Goal: Task Accomplishment & Management: Use online tool/utility

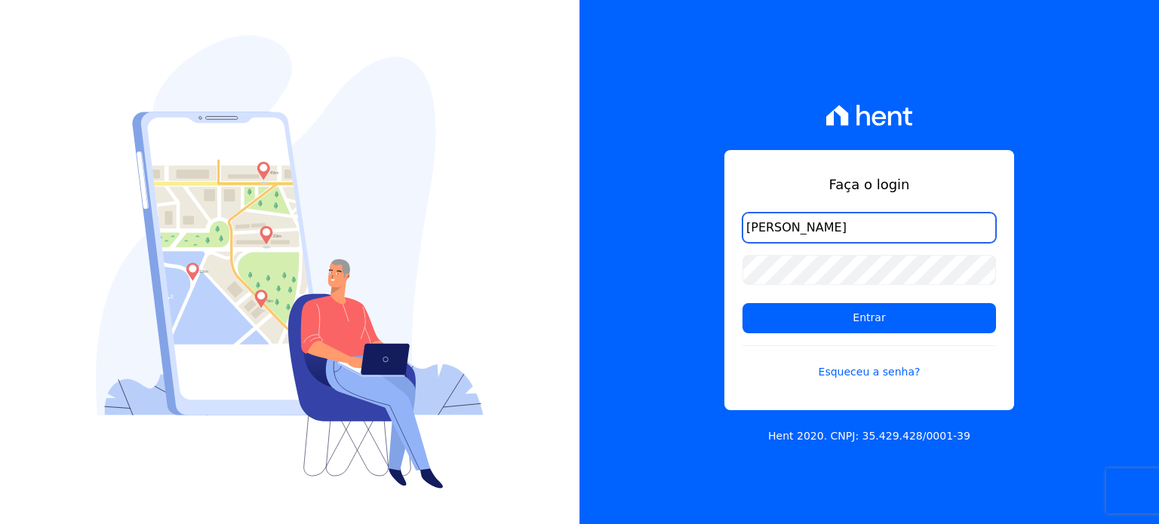
type input "ronaldo.trindade@vlbarros.com.br"
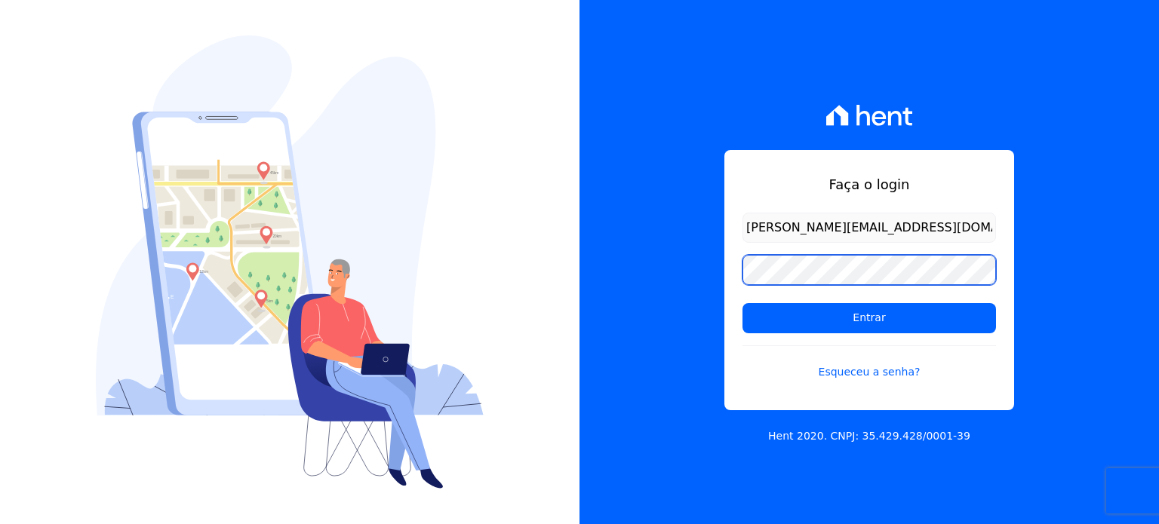
click at [742, 303] on input "Entrar" at bounding box center [868, 318] width 253 height 30
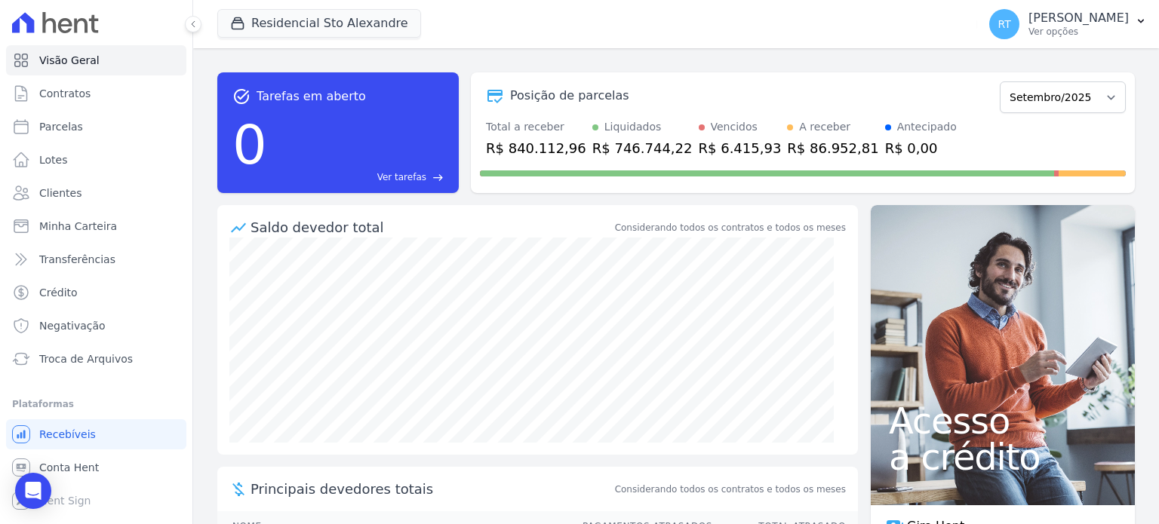
click at [661, 68] on div "task_alt Tarefas em aberto 0 Ver tarefas east Posição de parcelas Março/2020 Ab…" at bounding box center [675, 132] width 917 height 145
click at [82, 364] on span "Troca de Arquivos" at bounding box center [86, 358] width 94 height 15
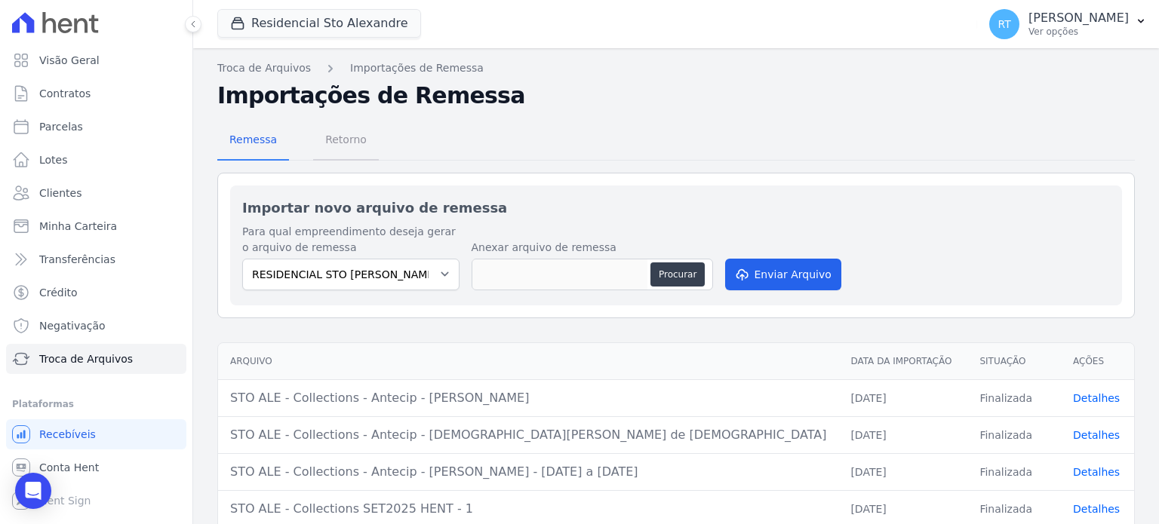
click at [335, 149] on span "Retorno" at bounding box center [346, 139] width 60 height 30
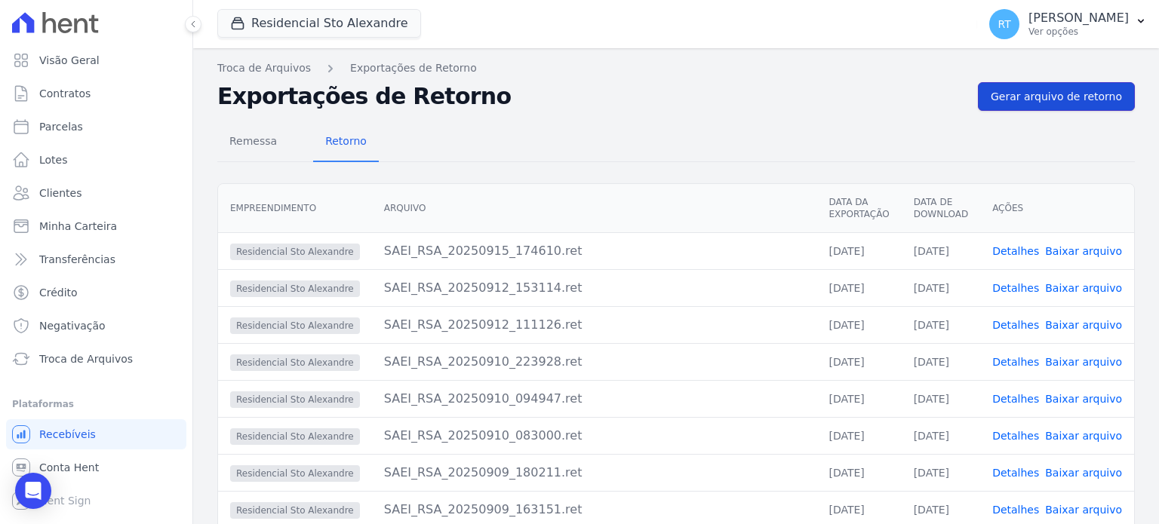
click at [1054, 93] on span "Gerar arquivo de retorno" at bounding box center [1055, 96] width 131 height 15
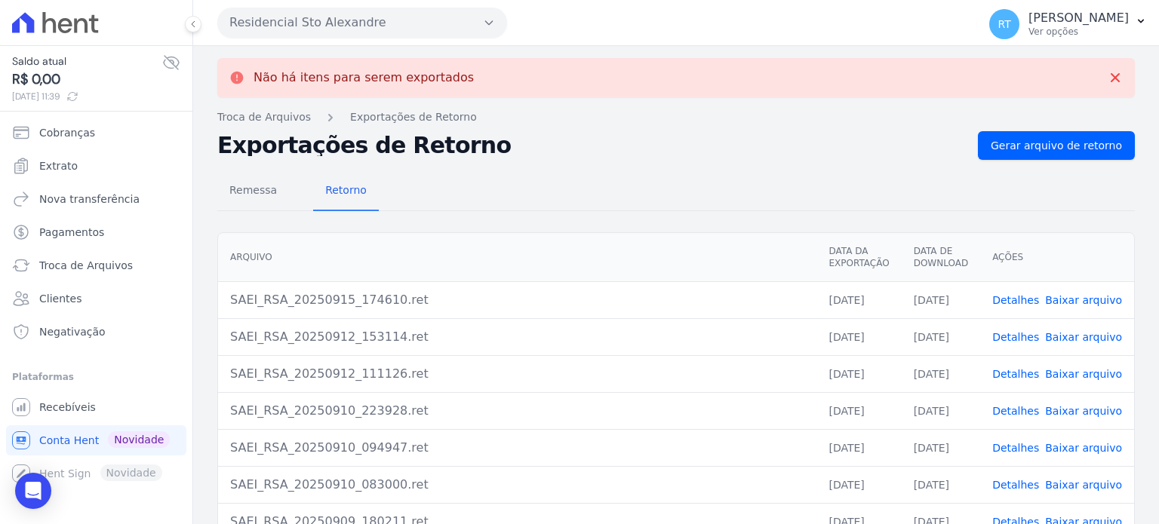
click at [1011, 294] on link "Detalhes" at bounding box center [1015, 300] width 47 height 12
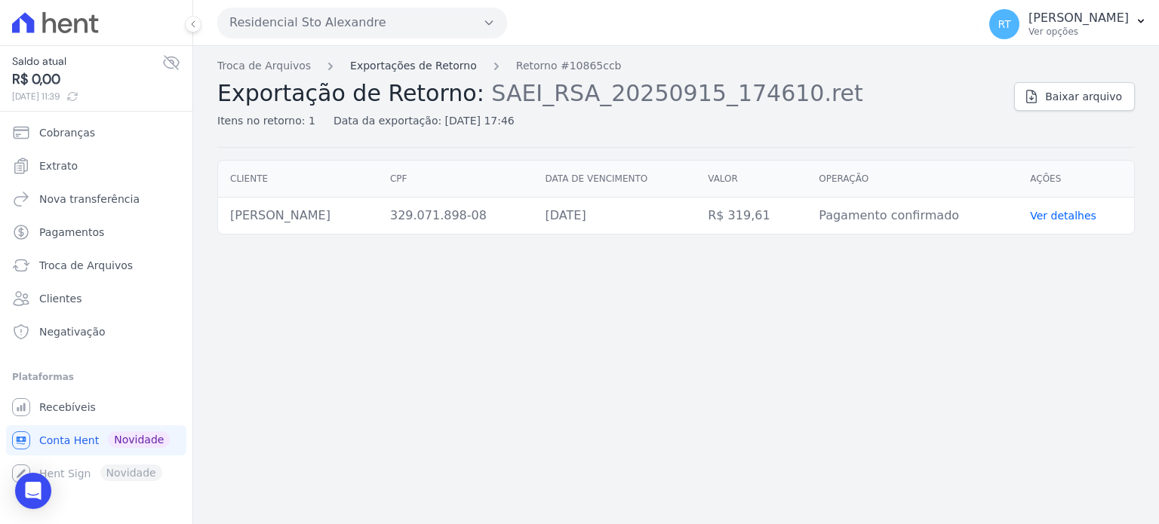
click at [424, 66] on link "Exportações de Retorno" at bounding box center [413, 66] width 127 height 16
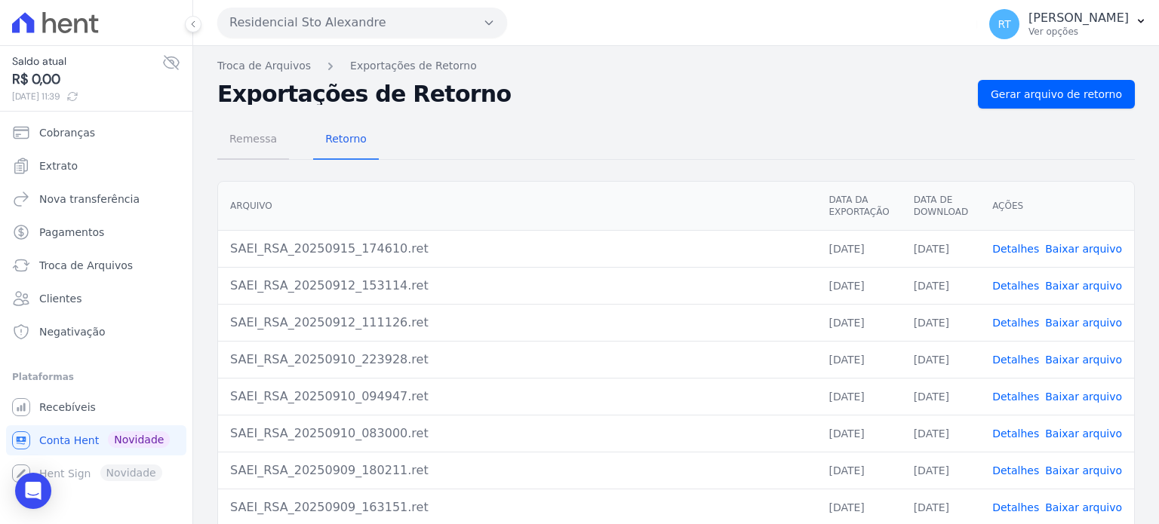
click at [235, 147] on span "Remessa" at bounding box center [253, 139] width 66 height 30
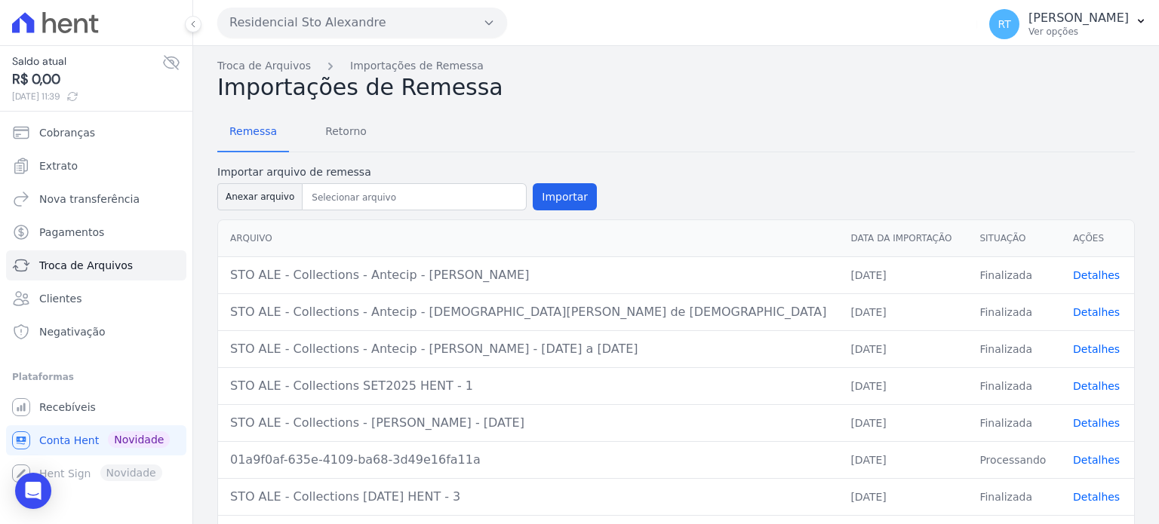
drag, startPoint x: 443, startPoint y: 384, endPoint x: 220, endPoint y: 400, distance: 223.9
click at [222, 397] on td "STO ALE - Collections SET2025 HENT - 1" at bounding box center [528, 385] width 620 height 37
copy div "STO ALE - Collections SET2025 HENT - 1"
click at [555, 195] on button "Importar" at bounding box center [564, 196] width 64 height 27
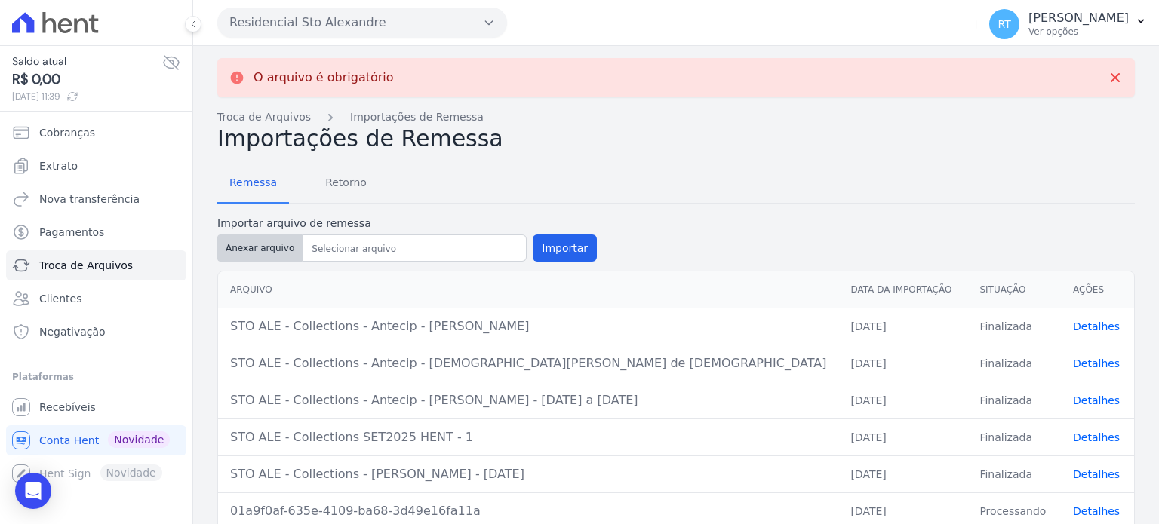
click at [255, 243] on button "Anexar arquivo" at bounding box center [259, 248] width 85 height 27
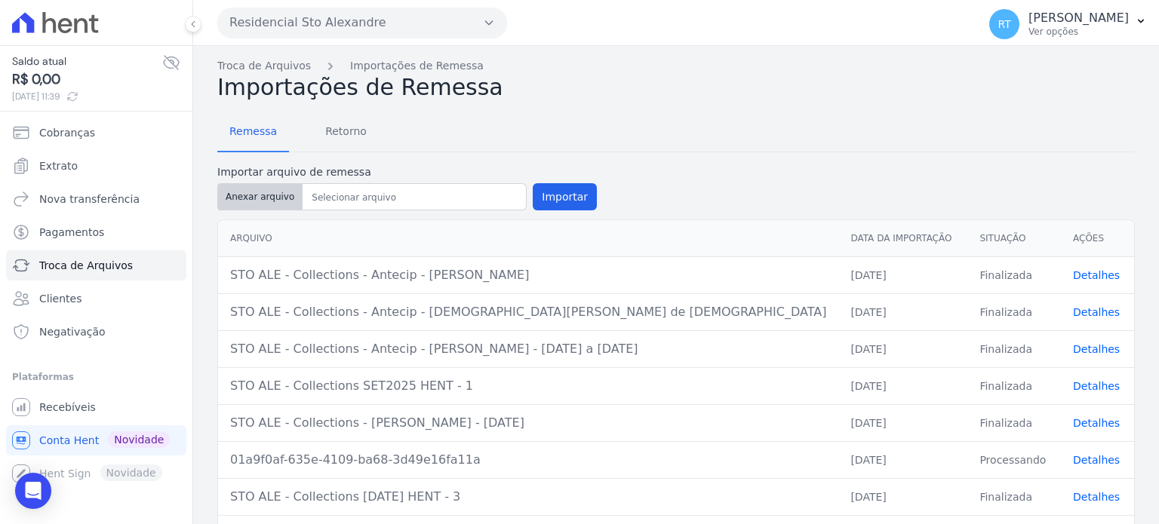
type input "STO ALE - Collections OUT2025 HENT - 1"
click at [557, 195] on button "Importar" at bounding box center [564, 196] width 64 height 27
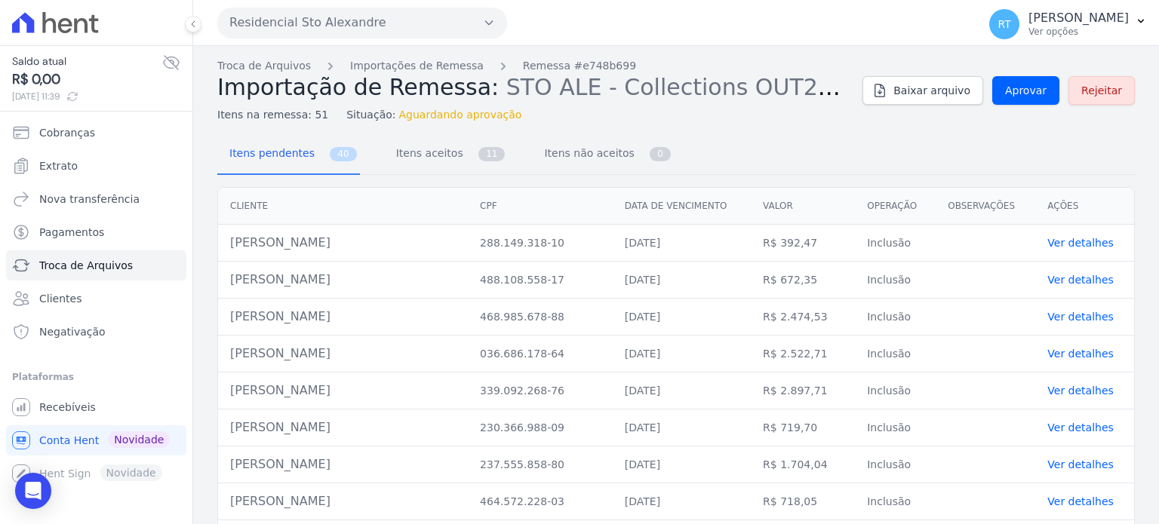
click at [966, 146] on div "Itens pendentes 40 Itens aceitos 11 Itens não aceitos 0" at bounding box center [675, 155] width 917 height 40
click at [1030, 90] on span "Aprovar" at bounding box center [1025, 90] width 41 height 15
click at [1022, 89] on span "Aprovar" at bounding box center [1025, 90] width 41 height 15
click at [1025, 87] on span "Aprovar" at bounding box center [1025, 90] width 41 height 15
click at [397, 65] on link "Importações de Remessa" at bounding box center [416, 66] width 133 height 16
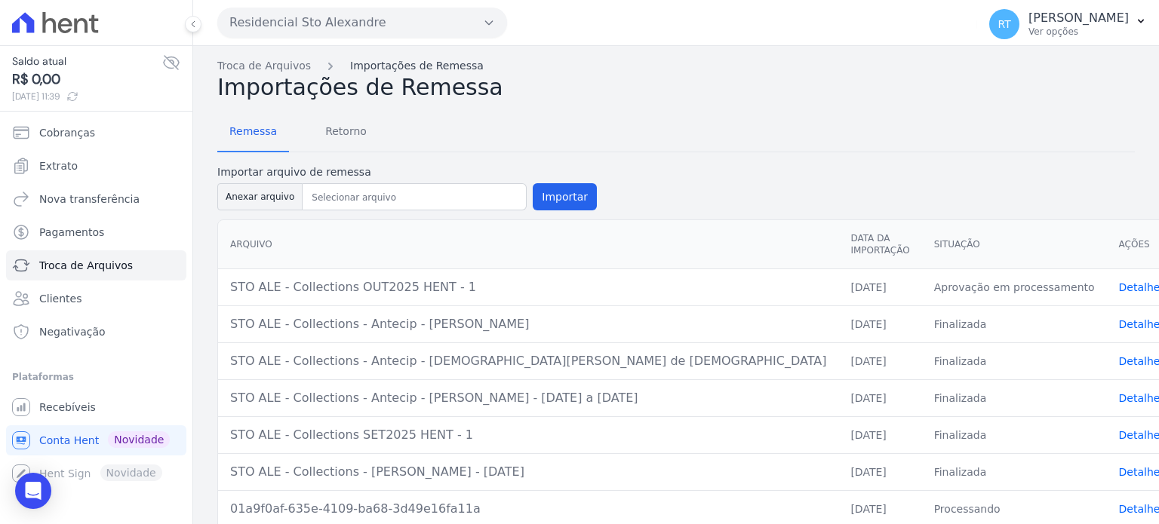
click at [409, 61] on link "Importações de Remessa" at bounding box center [416, 66] width 133 height 16
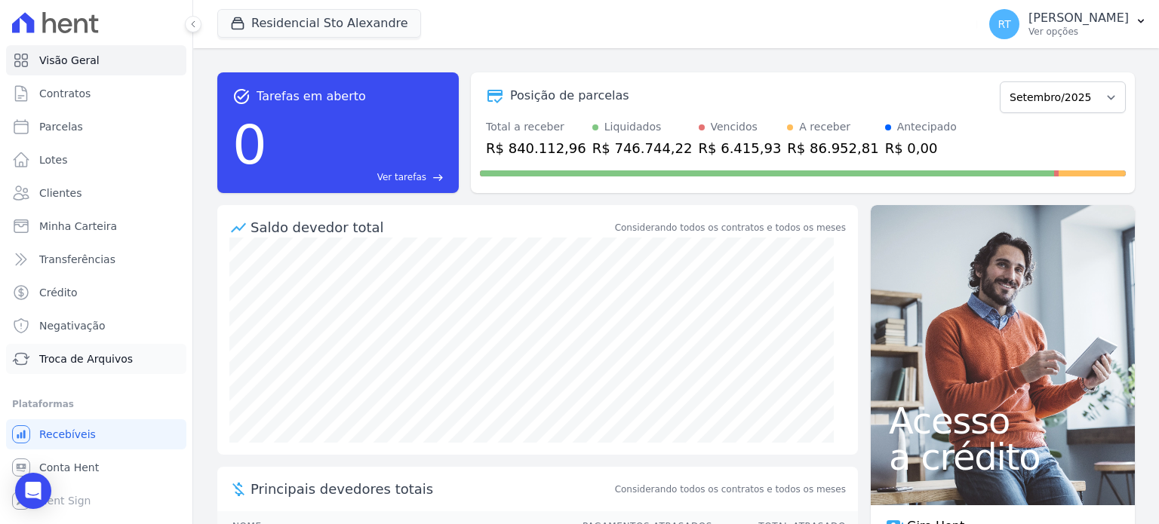
click at [81, 357] on span "Troca de Arquivos" at bounding box center [86, 358] width 94 height 15
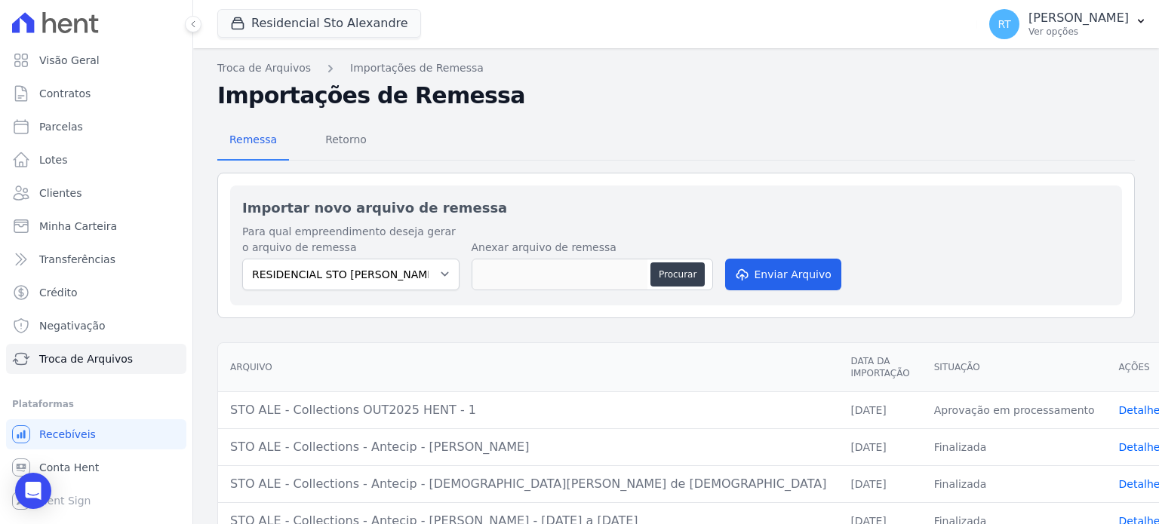
click at [1119, 404] on link "Detalhes" at bounding box center [1142, 410] width 47 height 12
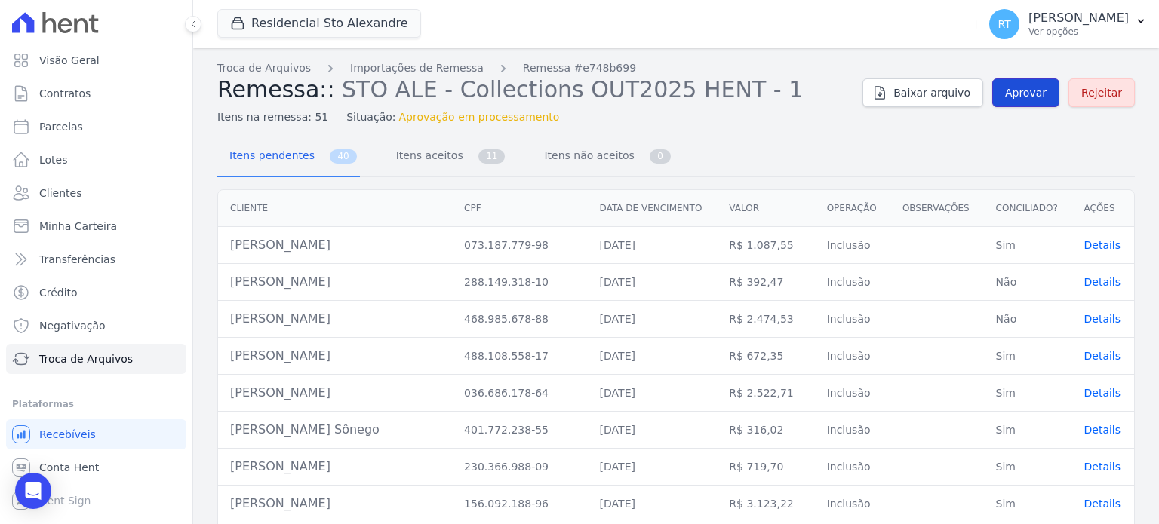
click at [1025, 93] on span "Aprovar" at bounding box center [1025, 92] width 41 height 15
click at [432, 157] on span "Itens aceitos" at bounding box center [426, 155] width 79 height 30
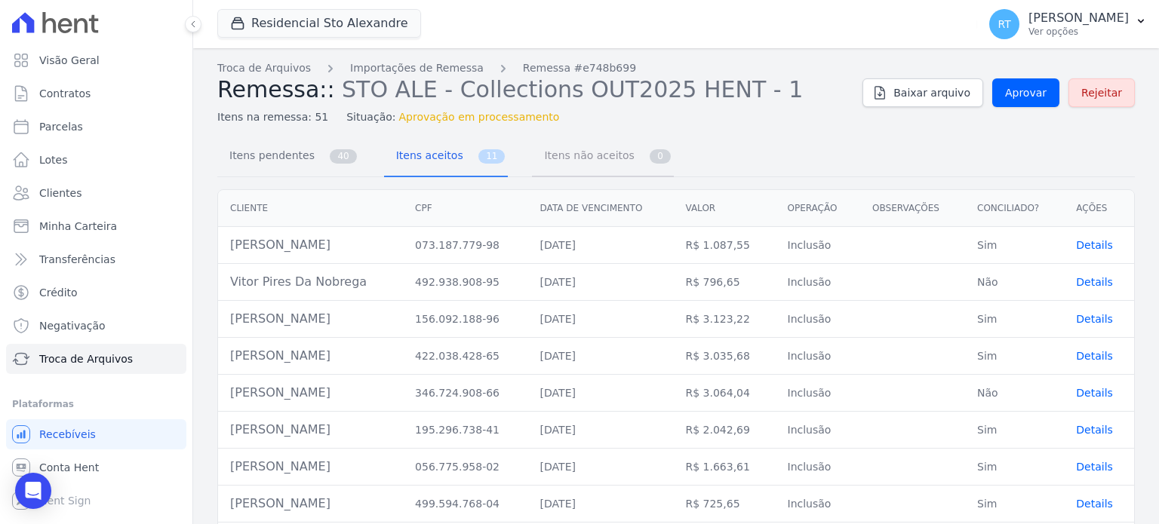
click at [552, 159] on span "Itens não aceitos" at bounding box center [586, 155] width 102 height 30
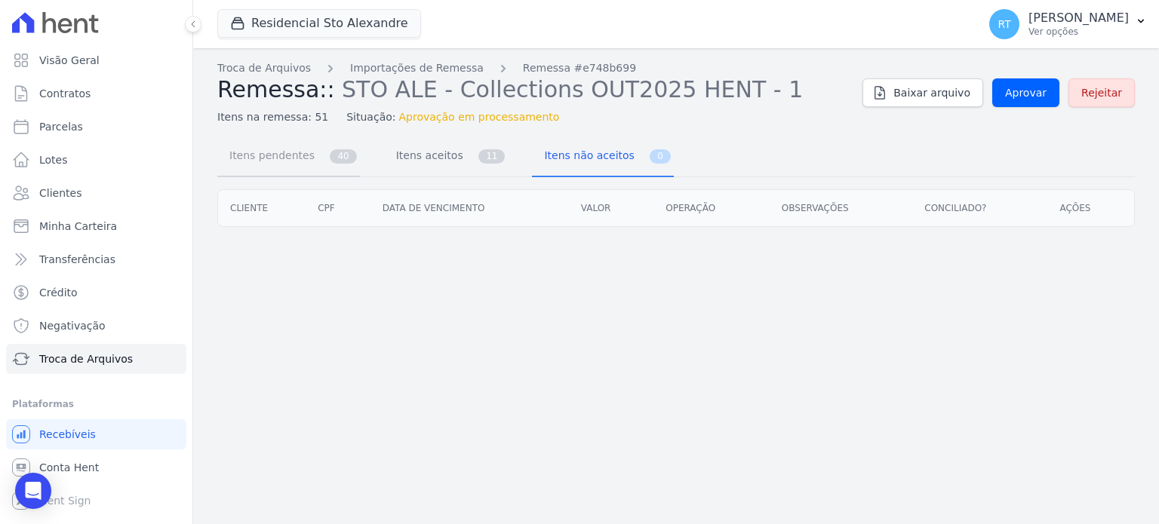
click at [299, 158] on span "Itens pendentes" at bounding box center [268, 155] width 97 height 30
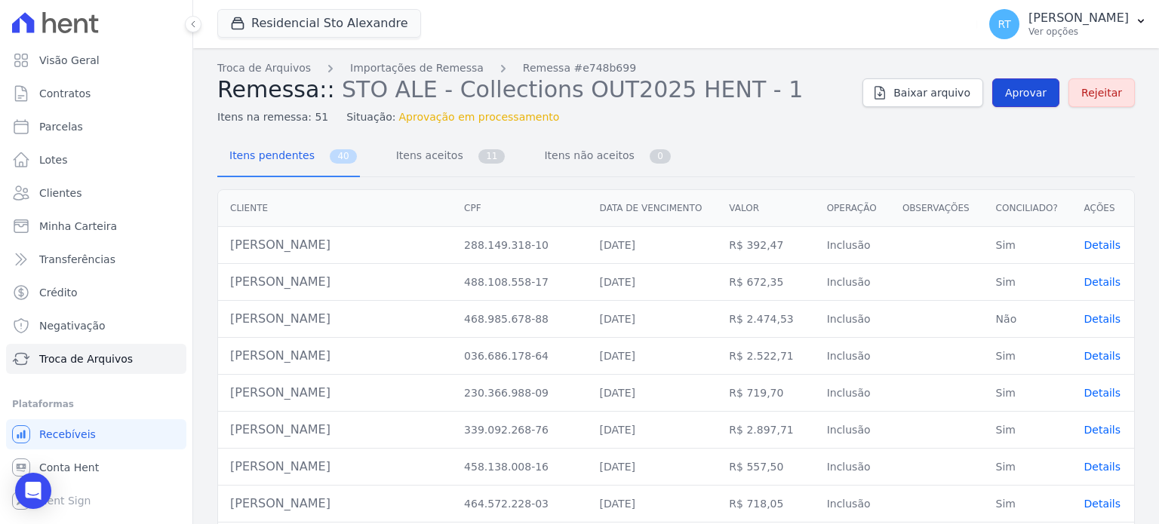
click at [1020, 90] on span "Aprovar" at bounding box center [1025, 92] width 41 height 15
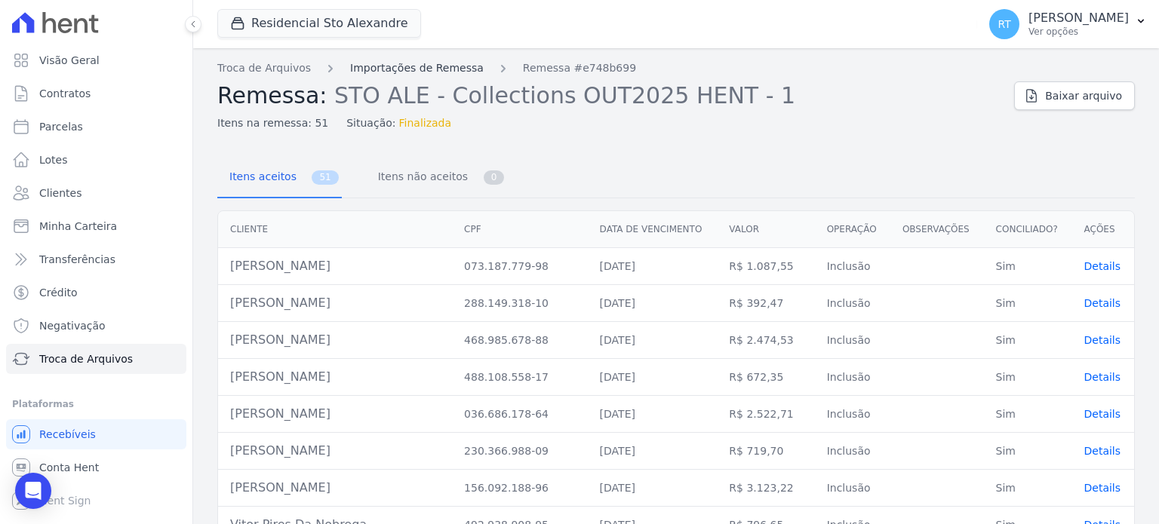
click at [422, 63] on link "Importações de Remessa" at bounding box center [416, 68] width 133 height 16
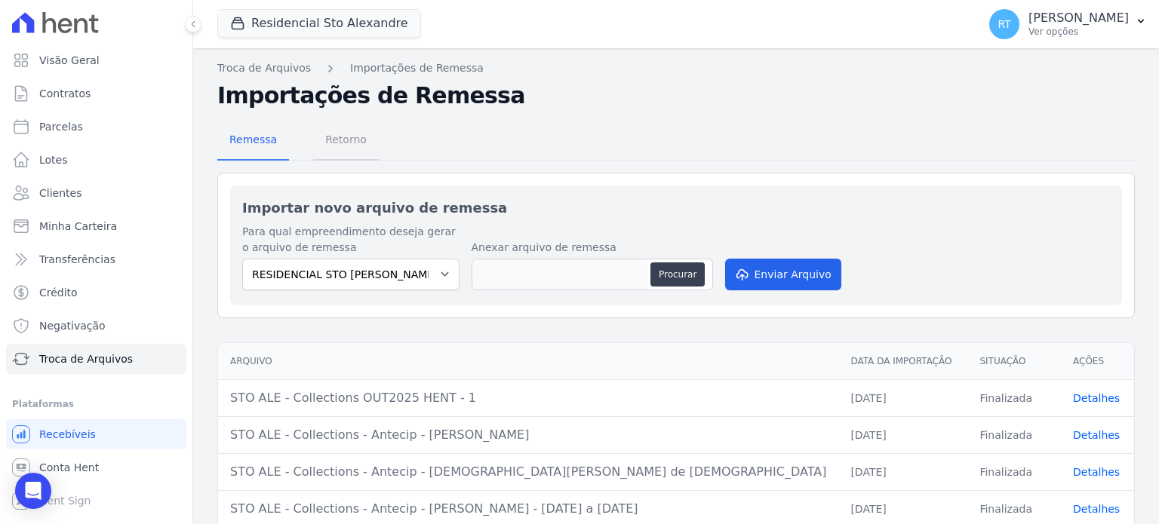
click at [337, 142] on span "Retorno" at bounding box center [346, 139] width 60 height 30
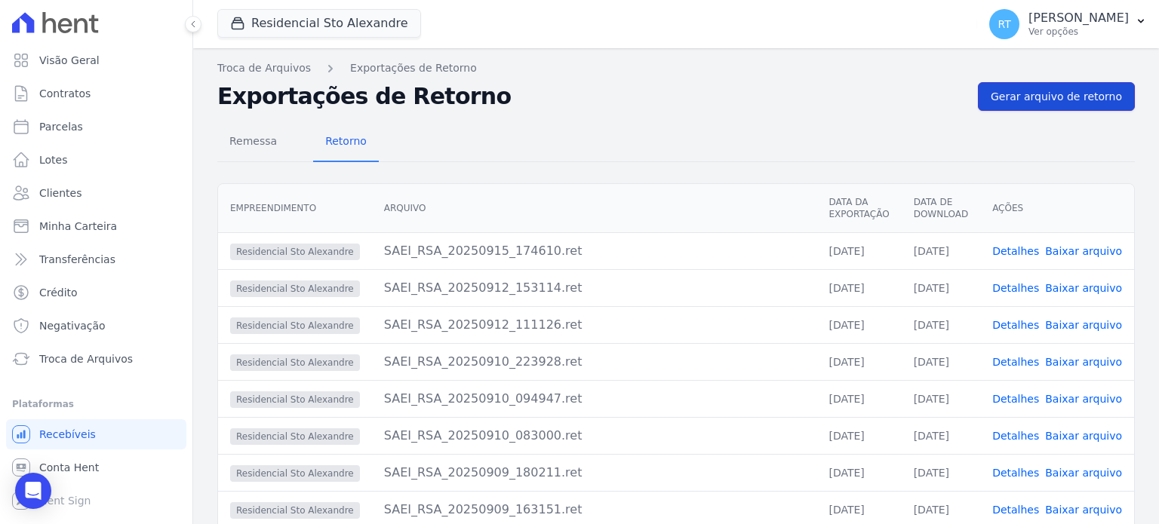
click at [1053, 96] on span "Gerar arquivo de retorno" at bounding box center [1055, 96] width 131 height 15
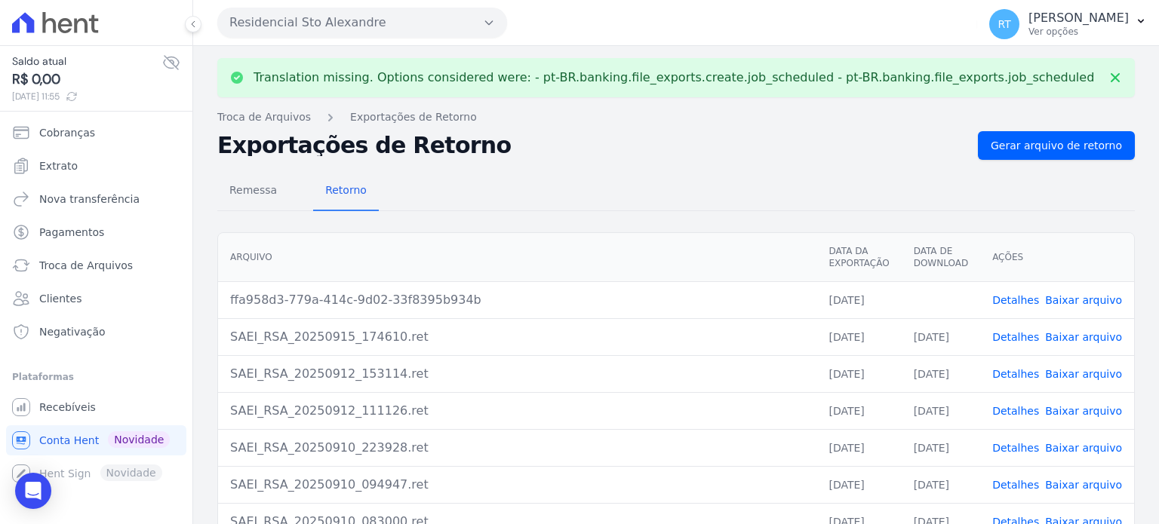
click at [1020, 295] on link "Detalhes" at bounding box center [1015, 300] width 47 height 12
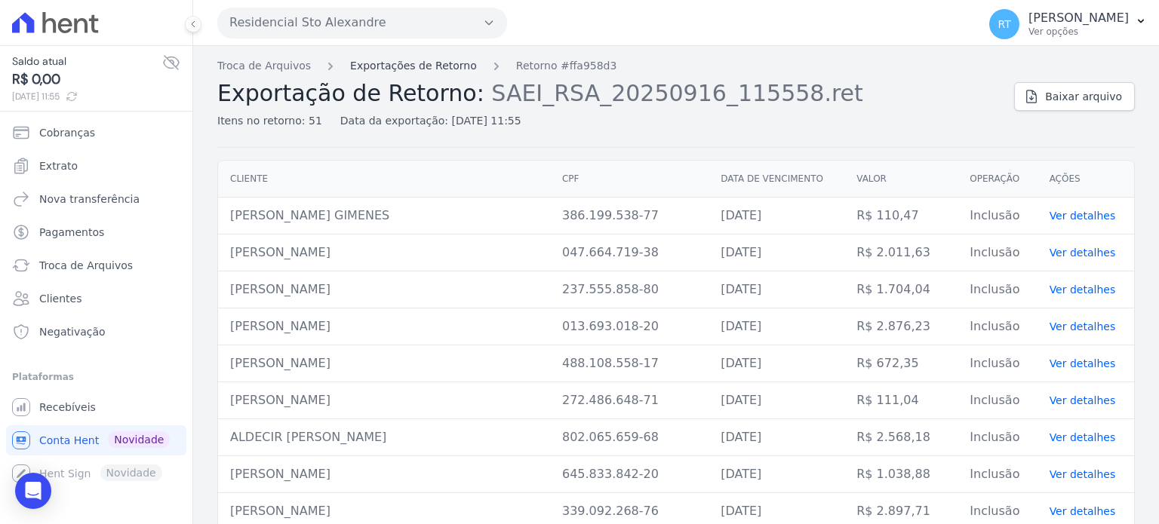
click at [416, 65] on link "Exportações de Retorno" at bounding box center [413, 66] width 127 height 16
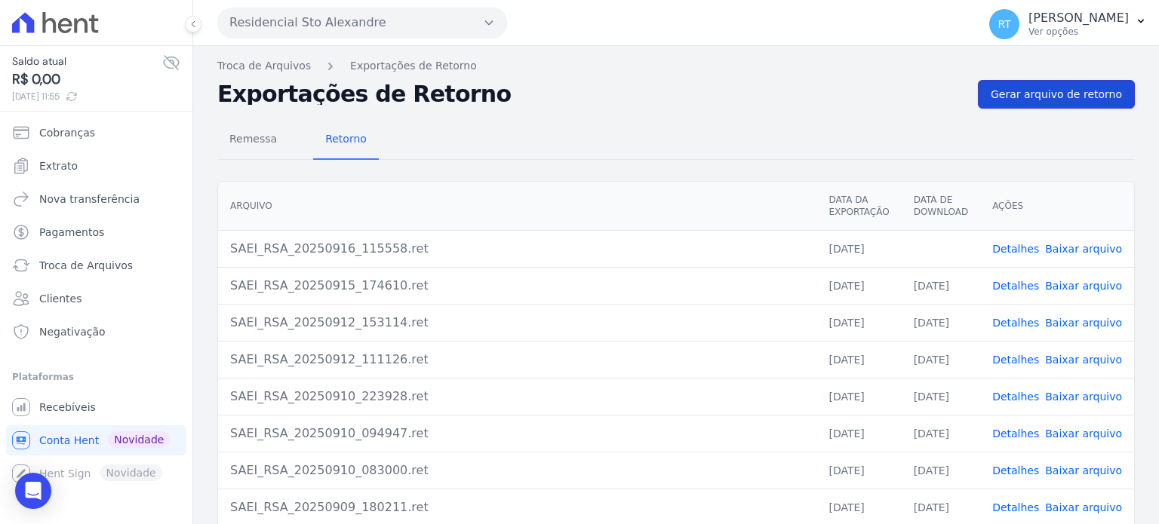
click at [1036, 93] on span "Gerar arquivo de retorno" at bounding box center [1055, 94] width 131 height 15
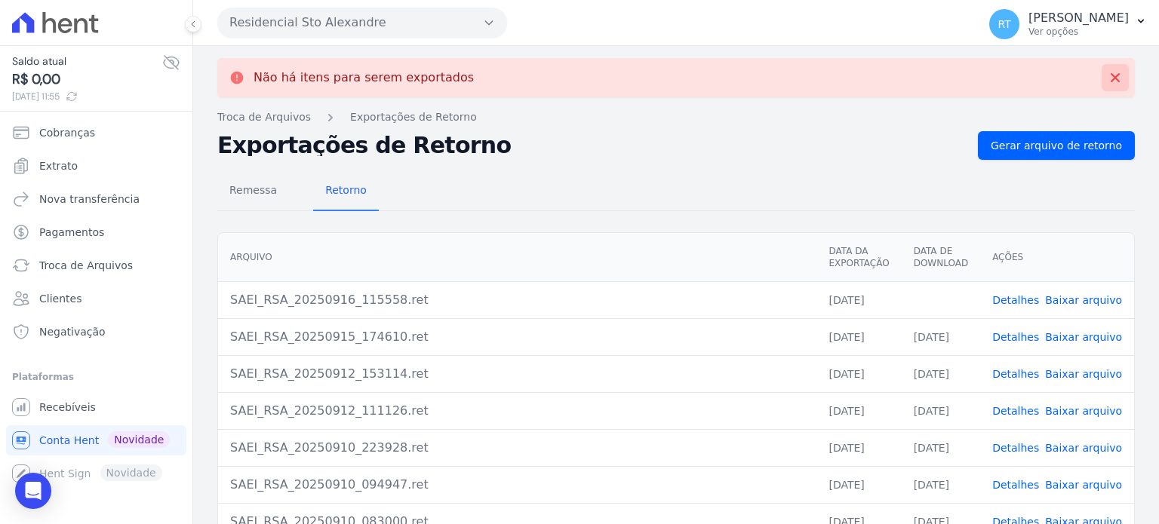
click at [1110, 75] on icon at bounding box center [1114, 77] width 9 height 9
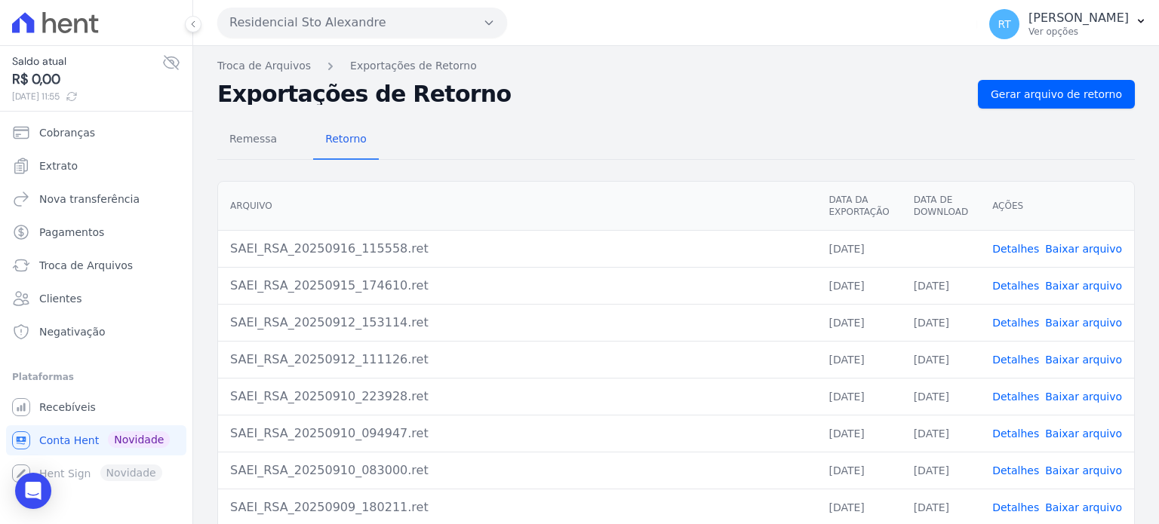
click at [1057, 245] on link "Baixar arquivo" at bounding box center [1083, 249] width 77 height 12
click at [1042, 165] on div "Remessa Retorno Arquivo Data da Exportação Data de Download Ações SAEI_RSA_2025…" at bounding box center [675, 381] width 917 height 545
click at [1055, 89] on span "Gerar arquivo de retorno" at bounding box center [1055, 94] width 131 height 15
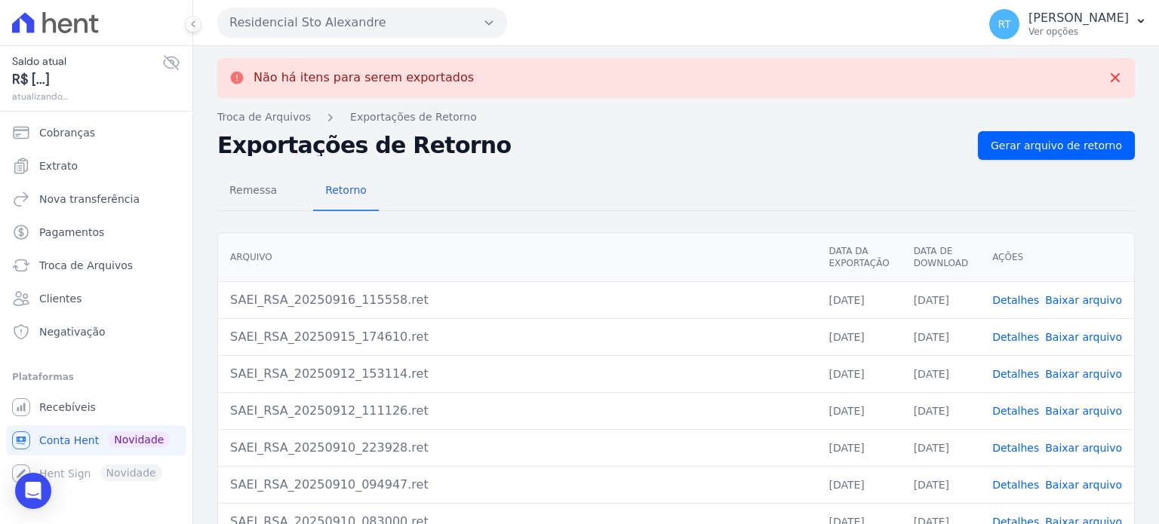
click at [944, 195] on div "Remessa Retorno" at bounding box center [675, 191] width 917 height 39
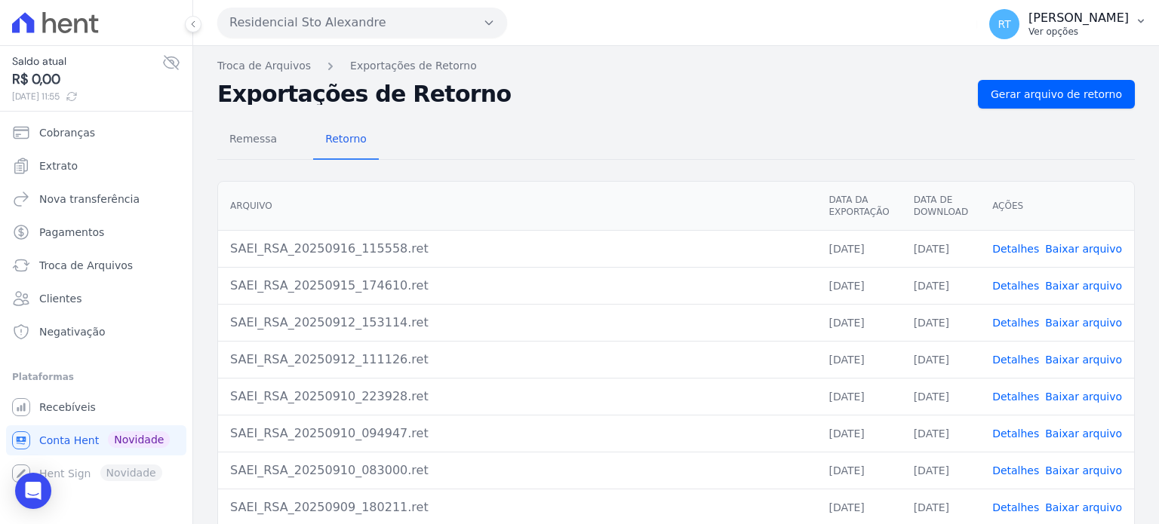
click at [1054, 20] on p "[PERSON_NAME]" at bounding box center [1078, 18] width 100 height 15
click at [993, 65] on link "Logout" at bounding box center [1061, 64] width 193 height 27
